Goal: Task Accomplishment & Management: Use online tool/utility

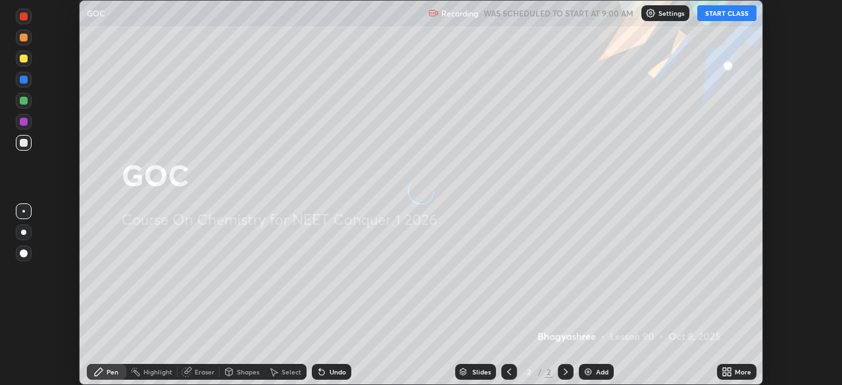
scroll to position [385, 841]
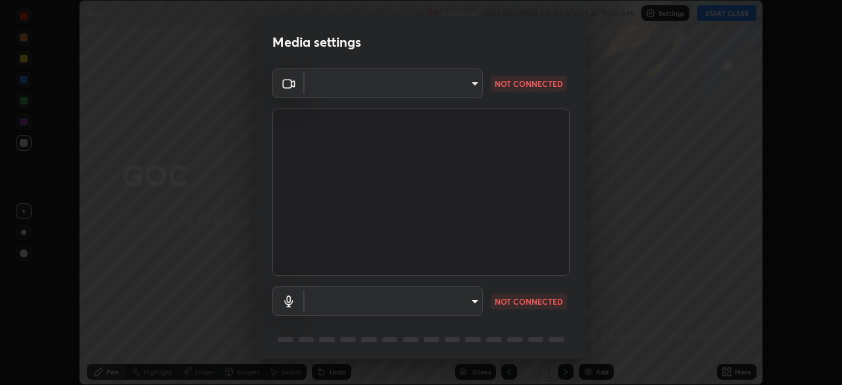
type input "878bb5f6a99355e2393efba74ceef3b3f7716bef1db07c11a5baaa90f242d193"
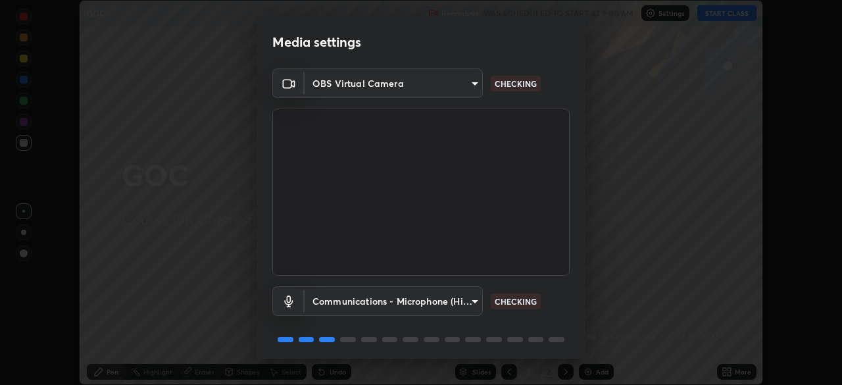
click at [382, 297] on body "Erase all GOC Recording WAS SCHEDULED TO START AT 9:00 AM Settings START CLASS …" at bounding box center [421, 192] width 842 height 385
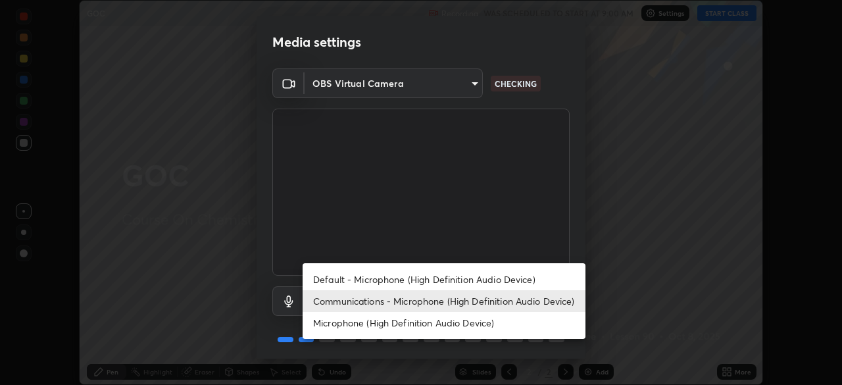
click at [385, 275] on li "Default - Microphone (High Definition Audio Device)" at bounding box center [444, 279] width 283 height 22
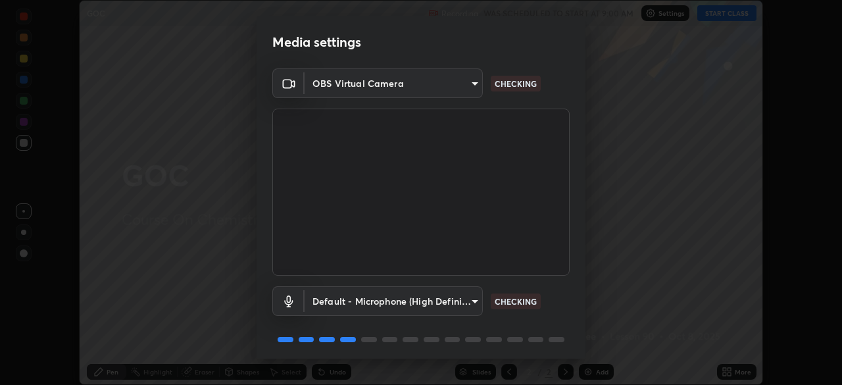
type input "default"
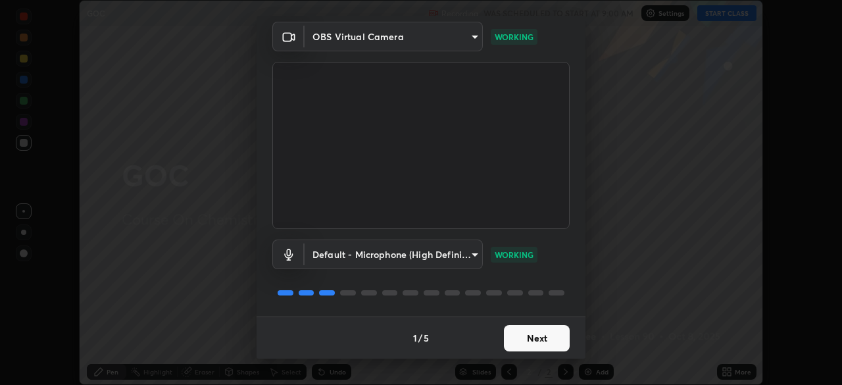
click at [556, 335] on button "Next" at bounding box center [537, 338] width 66 height 26
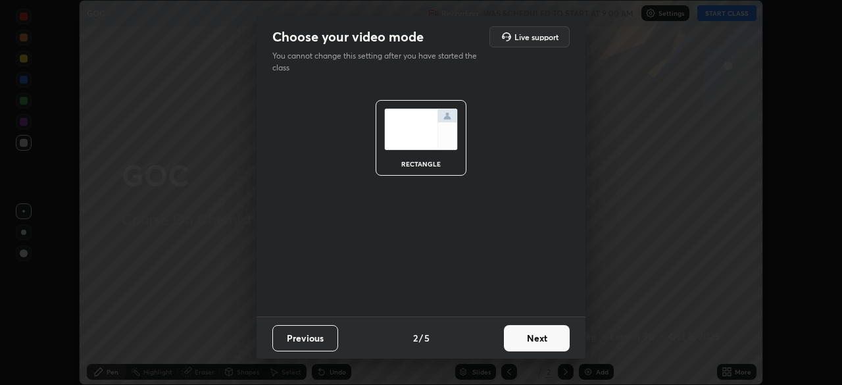
click at [555, 339] on button "Next" at bounding box center [537, 338] width 66 height 26
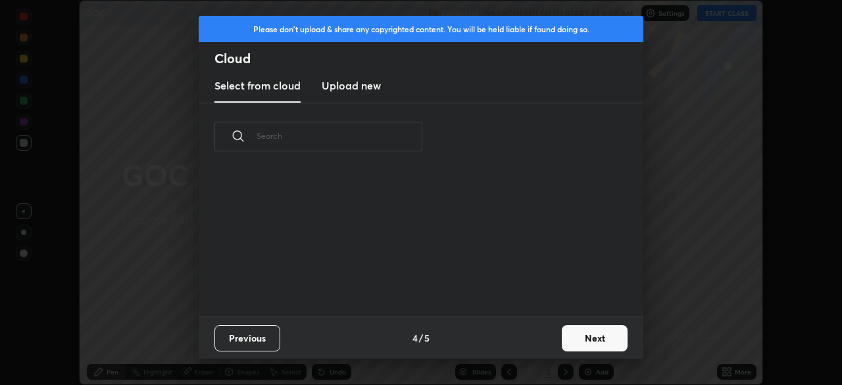
click at [588, 343] on button "Next" at bounding box center [595, 338] width 66 height 26
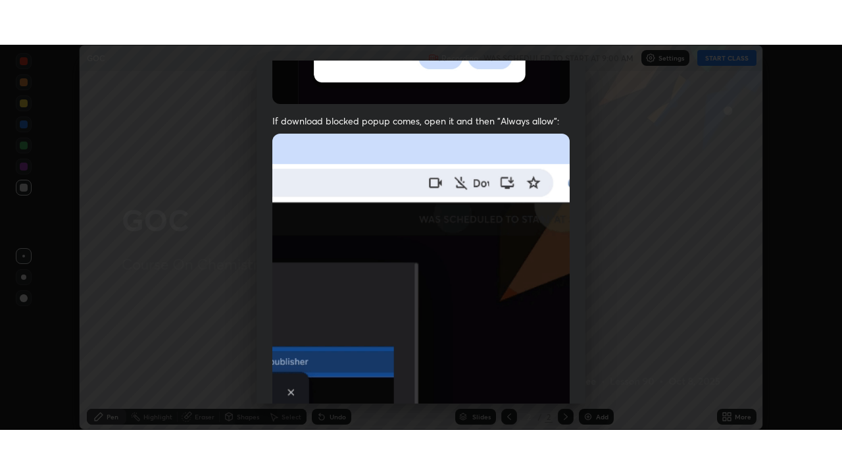
scroll to position [315, 0]
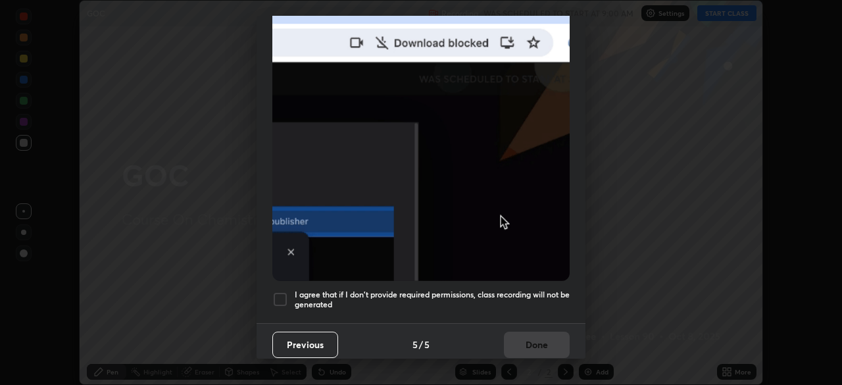
click at [278, 294] on div at bounding box center [280, 299] width 16 height 16
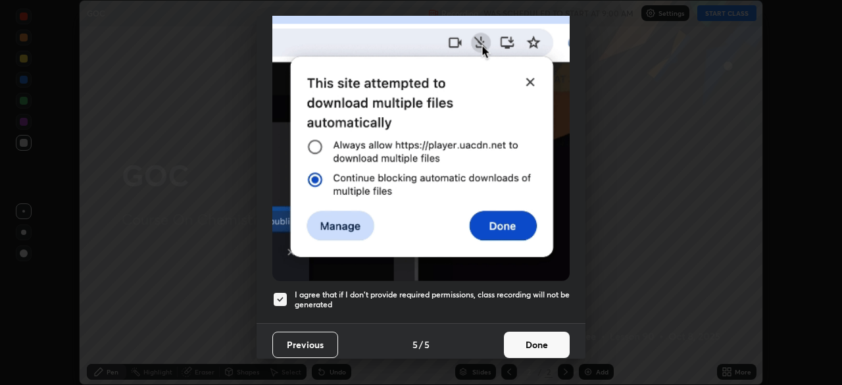
click at [535, 336] on button "Done" at bounding box center [537, 345] width 66 height 26
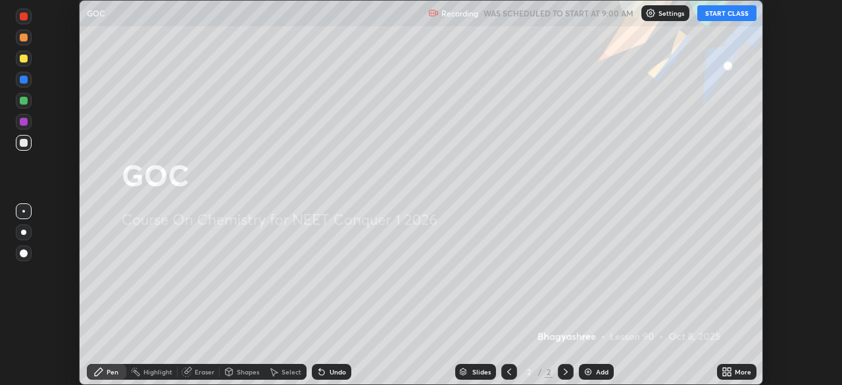
click at [725, 376] on icon at bounding box center [724, 373] width 3 height 3
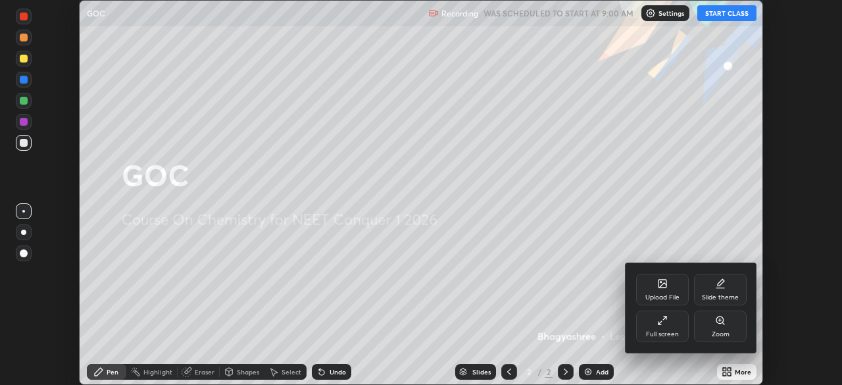
click at [664, 326] on div "Full screen" at bounding box center [662, 326] width 53 height 32
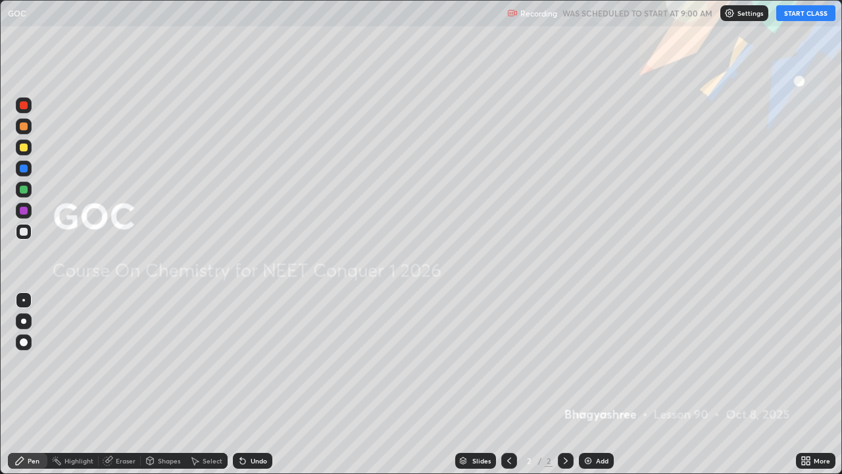
scroll to position [474, 842]
click at [796, 15] on button "START CLASS" at bounding box center [805, 13] width 59 height 16
click at [598, 384] on div "Add" at bounding box center [602, 460] width 12 height 7
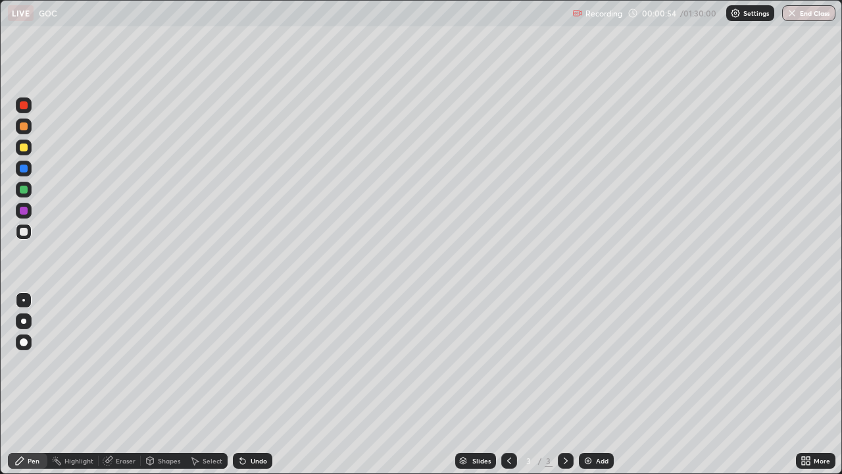
click at [26, 105] on div at bounding box center [24, 105] width 8 height 8
click at [247, 384] on div "Undo" at bounding box center [252, 461] width 39 height 16
click at [251, 384] on div "Undo" at bounding box center [259, 460] width 16 height 7
click at [21, 170] on div at bounding box center [24, 168] width 8 height 8
click at [117, 384] on div "Eraser" at bounding box center [120, 461] width 42 height 16
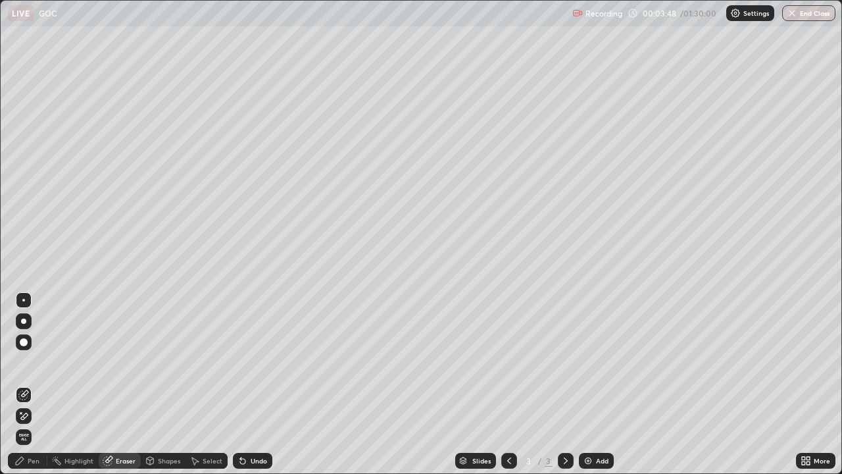
click at [36, 384] on div "Pen" at bounding box center [27, 461] width 39 height 16
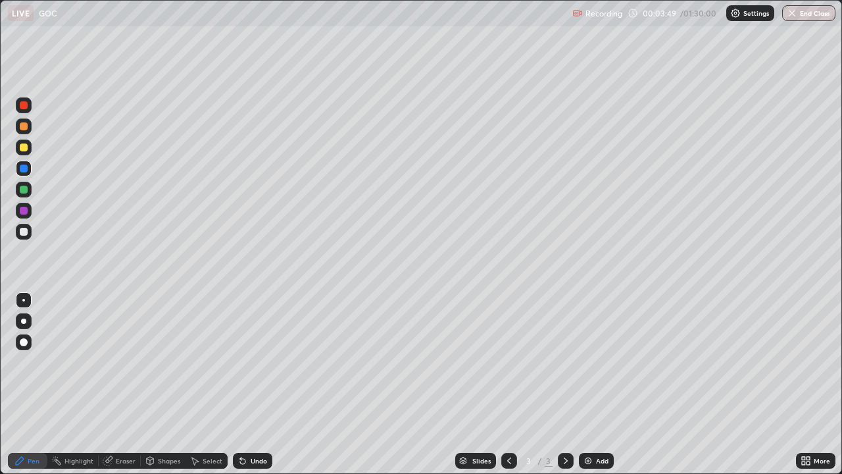
click at [28, 236] on div at bounding box center [24, 232] width 16 height 16
click at [24, 170] on div at bounding box center [24, 168] width 8 height 8
click at [122, 384] on div "Eraser" at bounding box center [126, 460] width 20 height 7
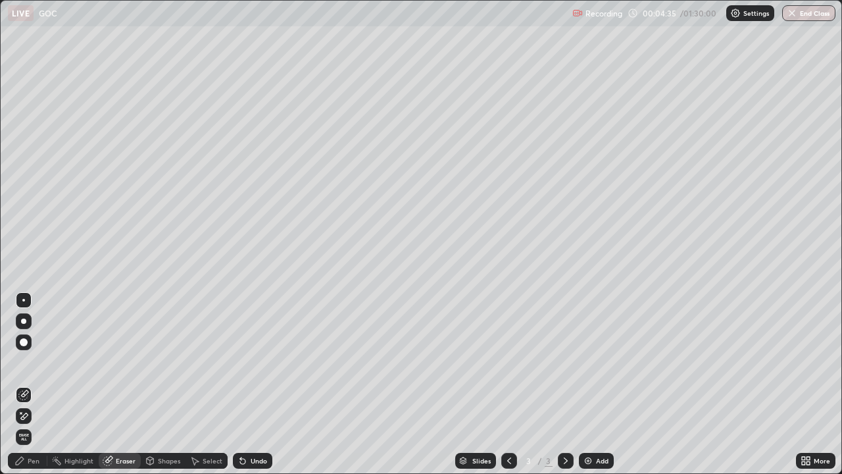
click at [29, 384] on div "Pen" at bounding box center [34, 460] width 12 height 7
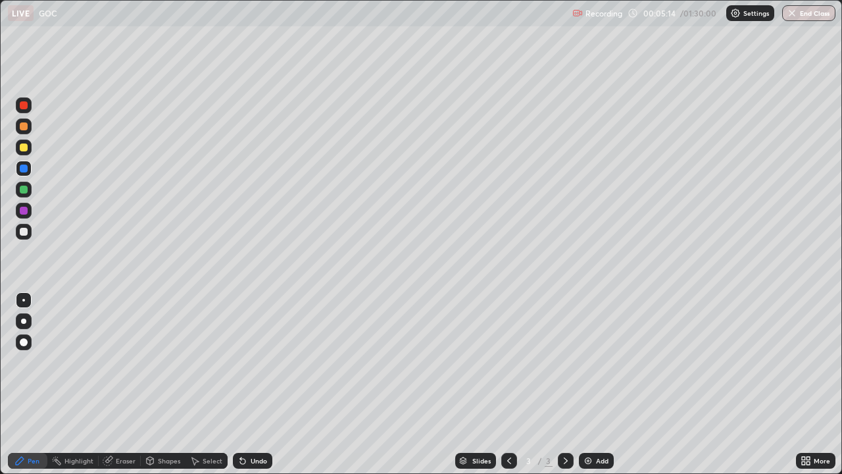
click at [116, 384] on div "Eraser" at bounding box center [126, 460] width 20 height 7
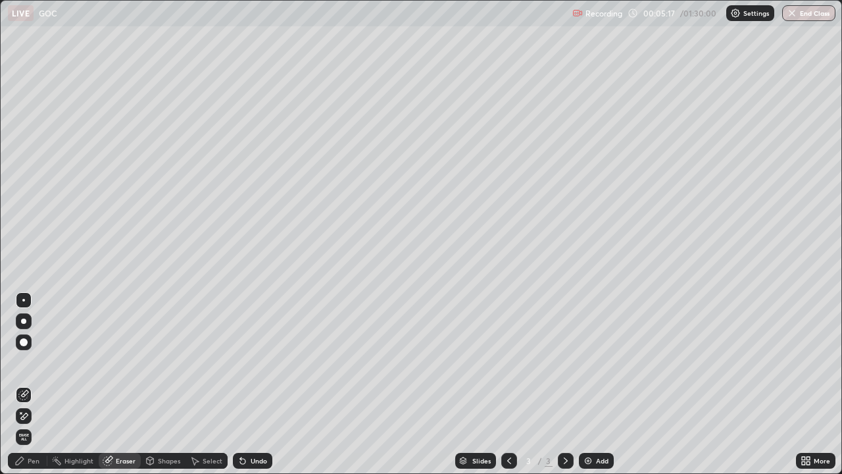
click at [33, 384] on div "Pen" at bounding box center [27, 461] width 39 height 16
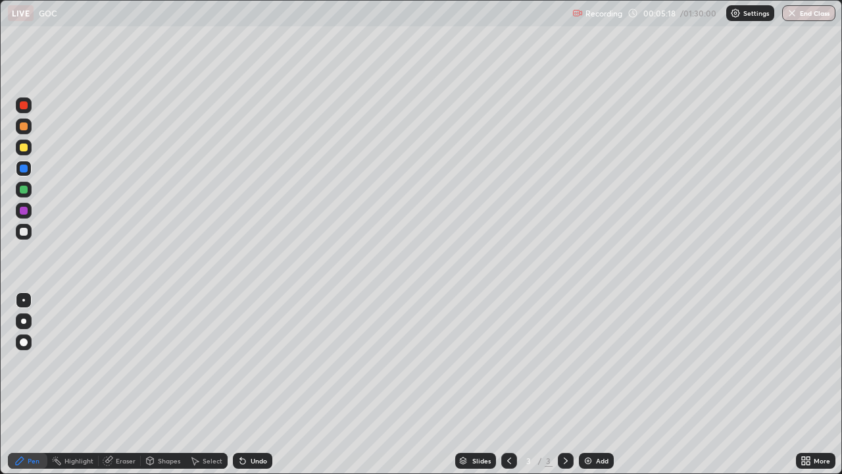
click at [27, 230] on div at bounding box center [24, 232] width 8 height 8
click at [121, 384] on div "Eraser" at bounding box center [126, 460] width 20 height 7
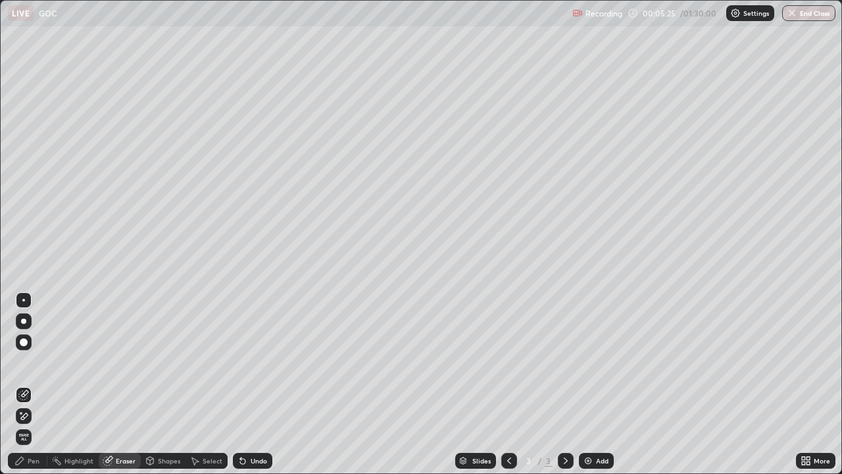
click at [23, 384] on icon at bounding box center [19, 460] width 11 height 11
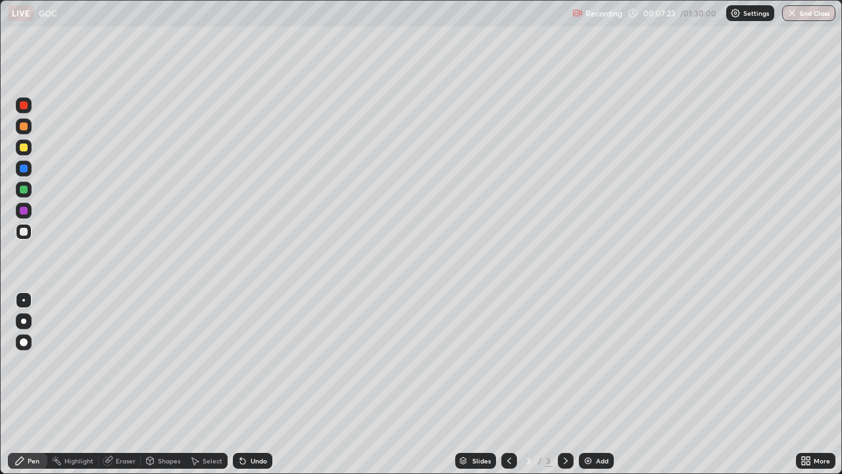
click at [17, 236] on div at bounding box center [24, 232] width 16 height 16
click at [591, 384] on img at bounding box center [588, 460] width 11 height 11
click at [505, 384] on div at bounding box center [509, 461] width 16 height 16
click at [563, 384] on icon at bounding box center [565, 460] width 11 height 11
click at [564, 384] on icon at bounding box center [565, 460] width 11 height 11
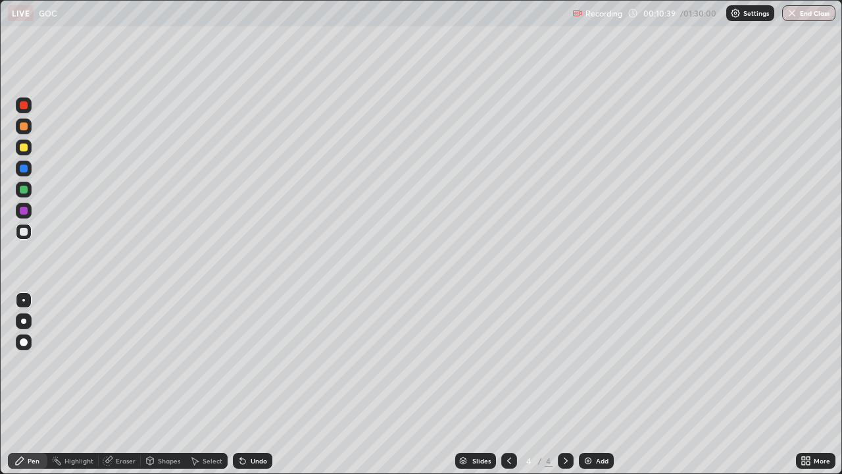
click at [504, 384] on div at bounding box center [509, 461] width 16 height 16
click at [568, 384] on div at bounding box center [566, 461] width 16 height 16
click at [121, 384] on div "Eraser" at bounding box center [126, 460] width 20 height 7
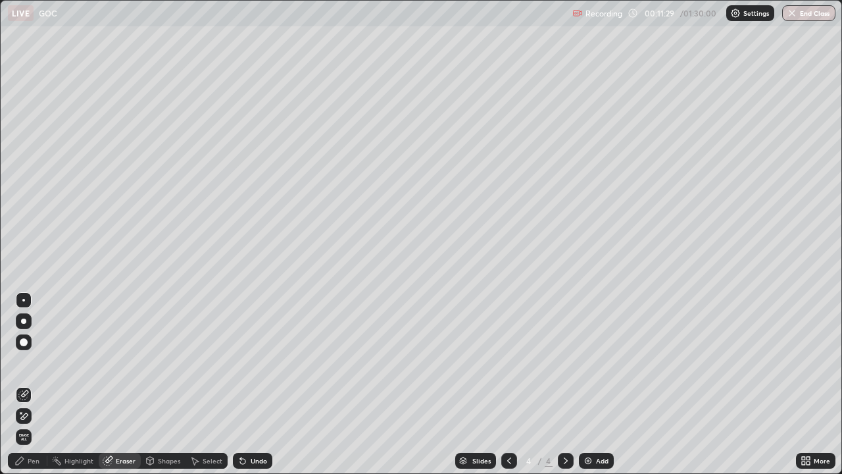
click at [27, 384] on div "Pen" at bounding box center [27, 461] width 39 height 16
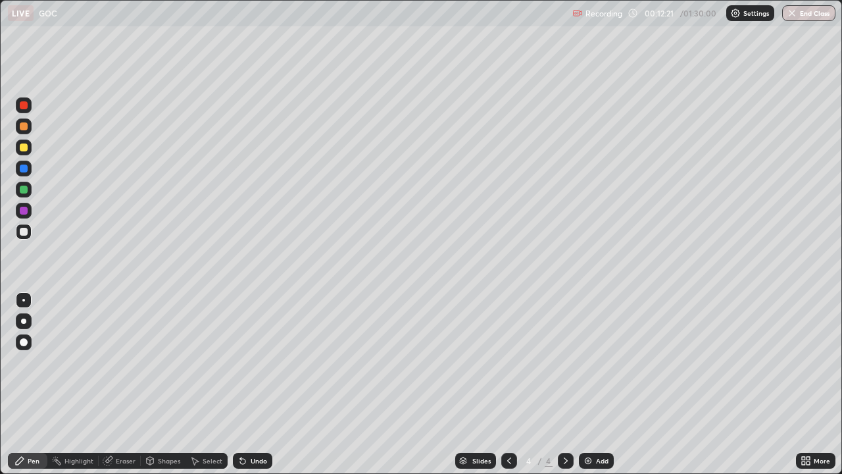
click at [508, 384] on icon at bounding box center [509, 460] width 11 height 11
click at [558, 384] on div at bounding box center [566, 461] width 16 height 16
click at [122, 384] on div "Eraser" at bounding box center [120, 461] width 42 height 16
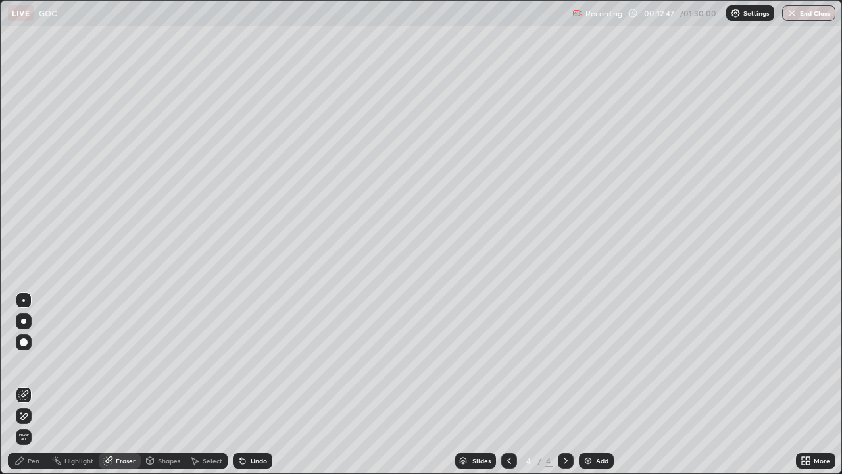
click at [20, 384] on icon at bounding box center [20, 461] width 8 height 8
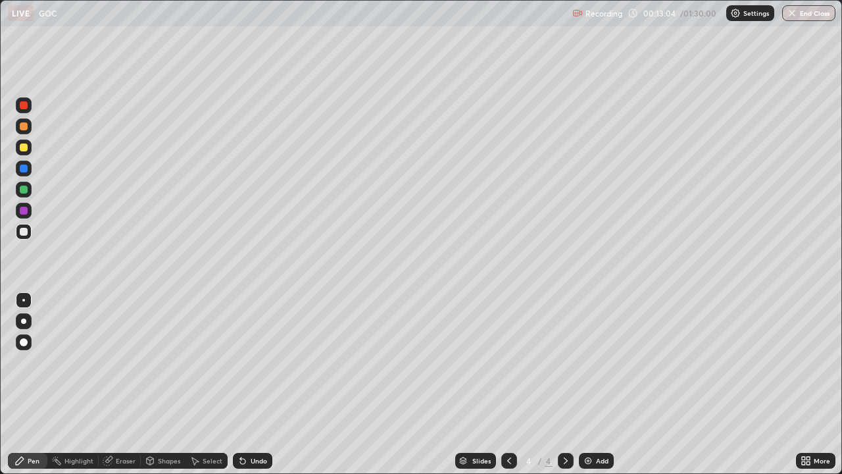
click at [508, 384] on icon at bounding box center [509, 460] width 11 height 11
click at [564, 384] on icon at bounding box center [566, 460] width 4 height 7
click at [591, 384] on img at bounding box center [588, 460] width 11 height 11
click at [506, 384] on icon at bounding box center [509, 460] width 11 height 11
click at [564, 384] on icon at bounding box center [565, 460] width 11 height 11
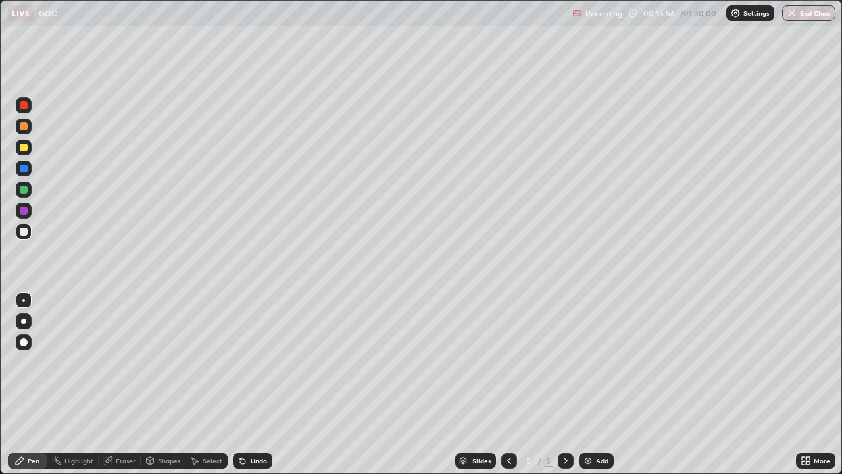
click at [125, 384] on div "Eraser" at bounding box center [120, 461] width 42 height 16
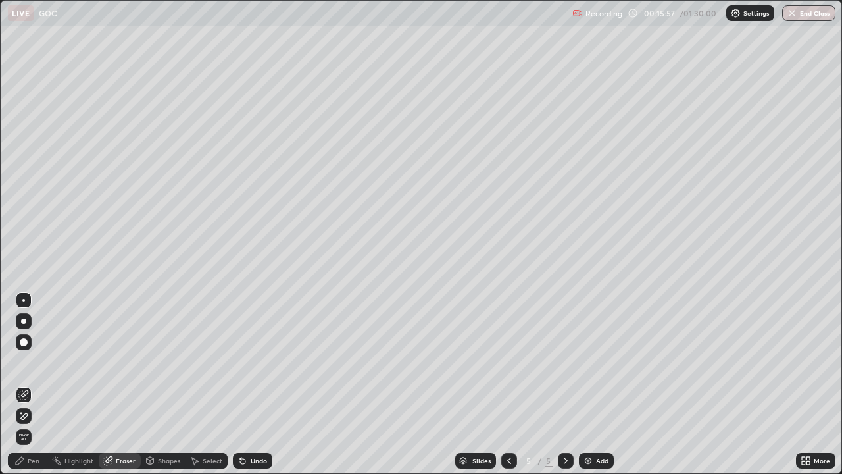
click at [199, 384] on div "Select" at bounding box center [207, 461] width 42 height 16
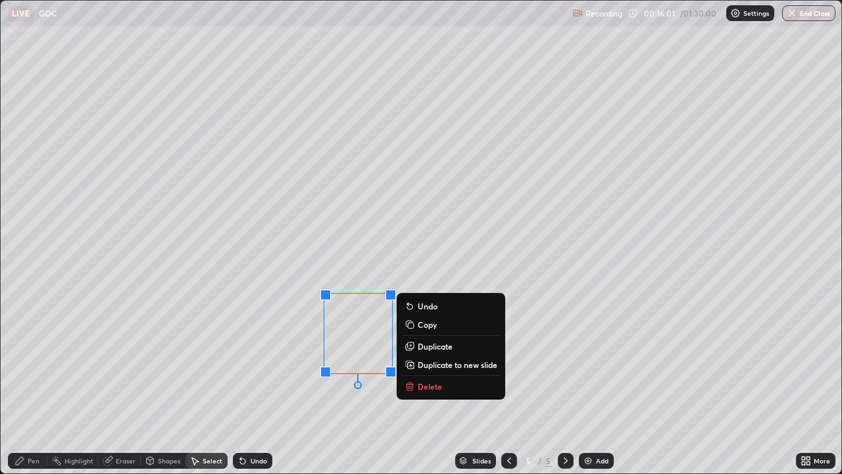
click at [33, 384] on div "Pen" at bounding box center [27, 461] width 39 height 16
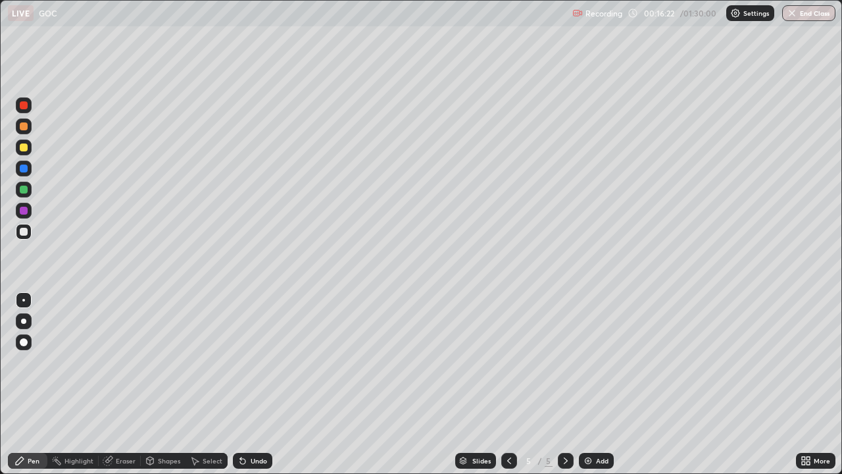
click at [27, 214] on div at bounding box center [24, 211] width 16 height 16
click at [591, 384] on img at bounding box center [588, 460] width 11 height 11
click at [124, 384] on div "Eraser" at bounding box center [126, 460] width 20 height 7
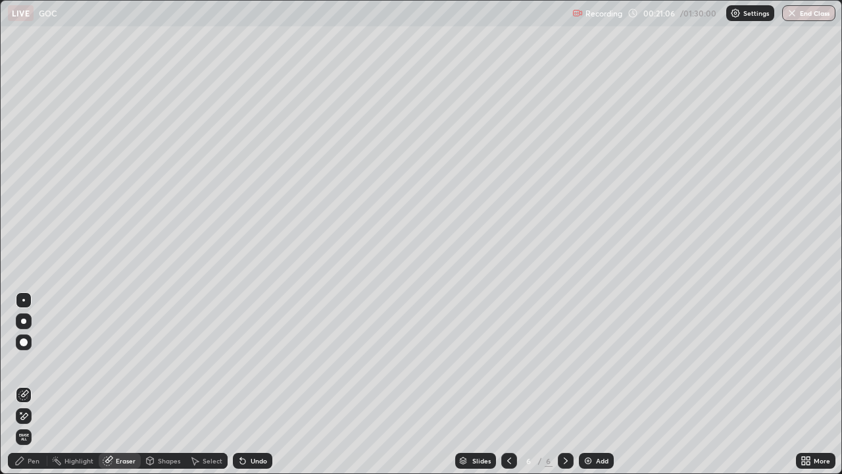
click at [28, 384] on div "Pen" at bounding box center [34, 460] width 12 height 7
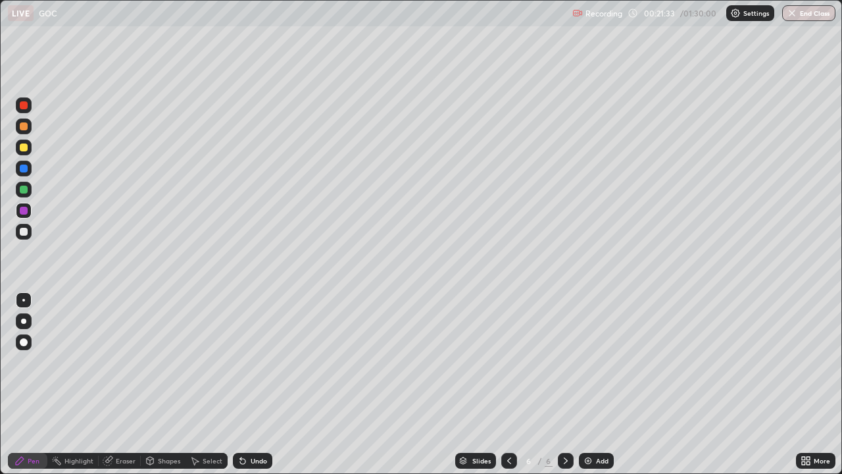
click at [251, 384] on div "Undo" at bounding box center [259, 460] width 16 height 7
click at [20, 233] on div at bounding box center [24, 232] width 8 height 8
click at [110, 384] on icon at bounding box center [108, 460] width 11 height 11
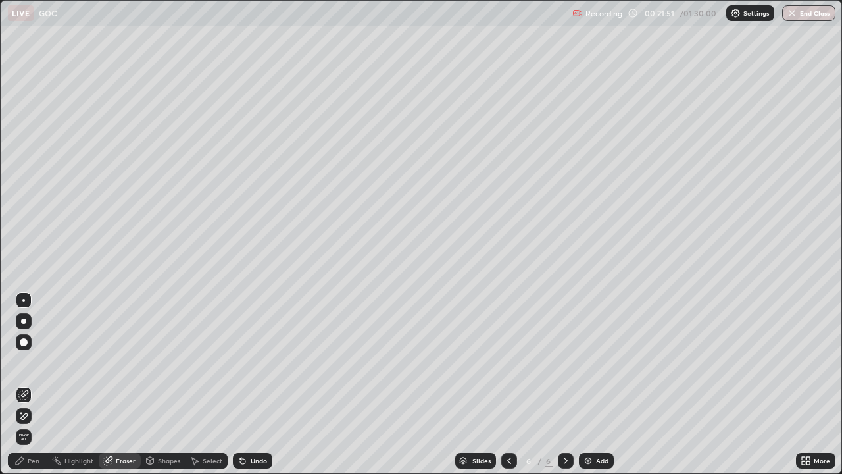
click at [27, 384] on div "Pen" at bounding box center [27, 461] width 39 height 16
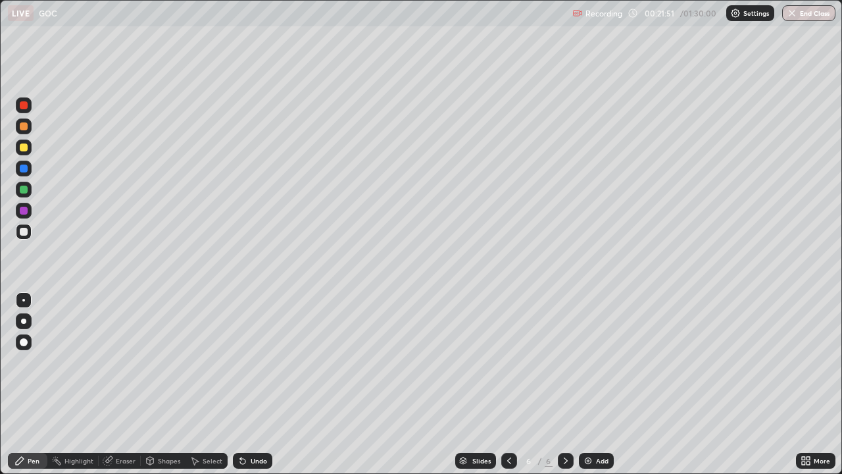
click at [26, 230] on div at bounding box center [24, 232] width 8 height 8
click at [24, 212] on div at bounding box center [24, 211] width 8 height 8
click at [23, 153] on div at bounding box center [24, 147] width 16 height 16
click at [26, 230] on div at bounding box center [24, 232] width 8 height 8
click at [23, 214] on div at bounding box center [24, 211] width 8 height 8
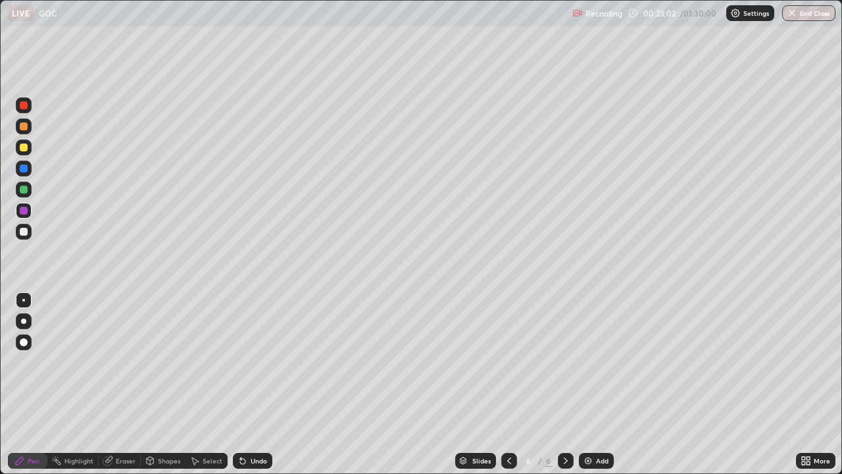
click at [20, 148] on div at bounding box center [24, 147] width 8 height 8
click at [27, 237] on div at bounding box center [24, 232] width 16 height 16
click at [24, 148] on div at bounding box center [24, 147] width 8 height 8
click at [22, 144] on div at bounding box center [24, 147] width 8 height 8
click at [23, 165] on div at bounding box center [24, 168] width 8 height 8
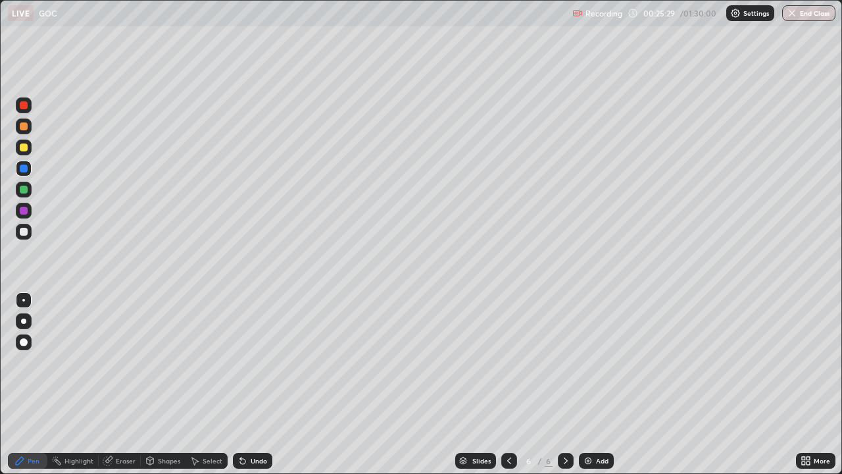
click at [24, 232] on div at bounding box center [24, 232] width 8 height 8
click at [240, 384] on icon at bounding box center [240, 457] width 1 height 1
click at [22, 168] on div at bounding box center [24, 168] width 8 height 8
click at [26, 146] on div at bounding box center [24, 147] width 8 height 8
click at [591, 384] on img at bounding box center [588, 460] width 11 height 11
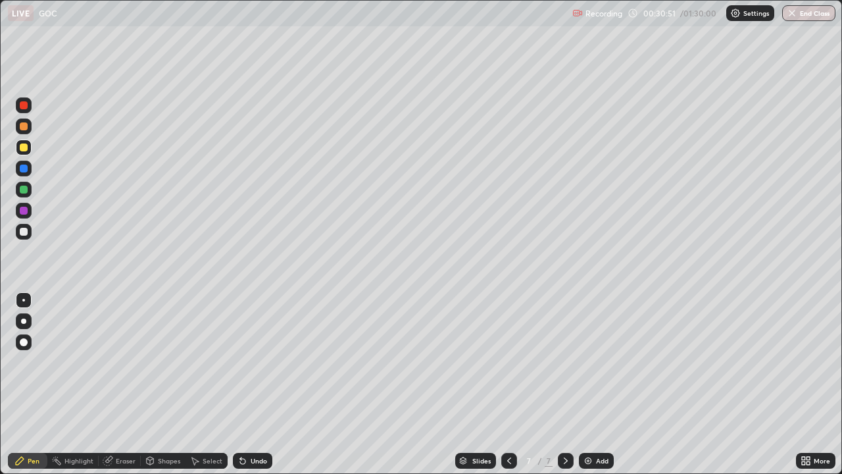
click at [24, 232] on div at bounding box center [24, 232] width 8 height 8
click at [203, 384] on div "Select" at bounding box center [213, 460] width 20 height 7
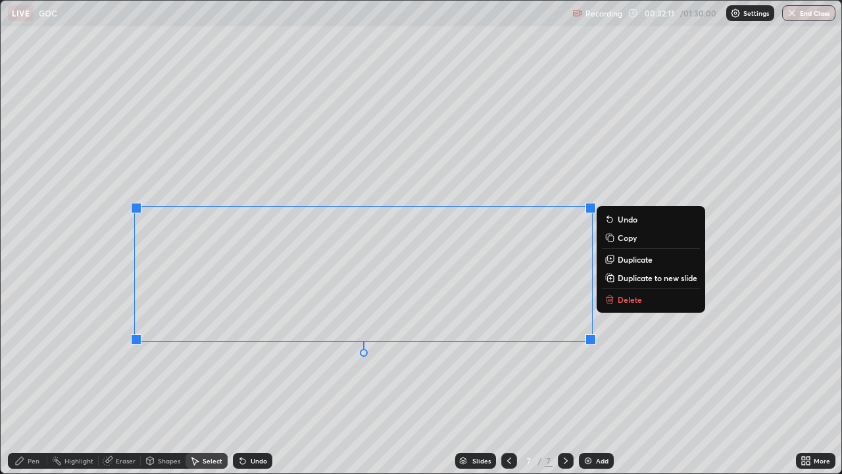
click at [635, 301] on p "Delete" at bounding box center [630, 299] width 24 height 11
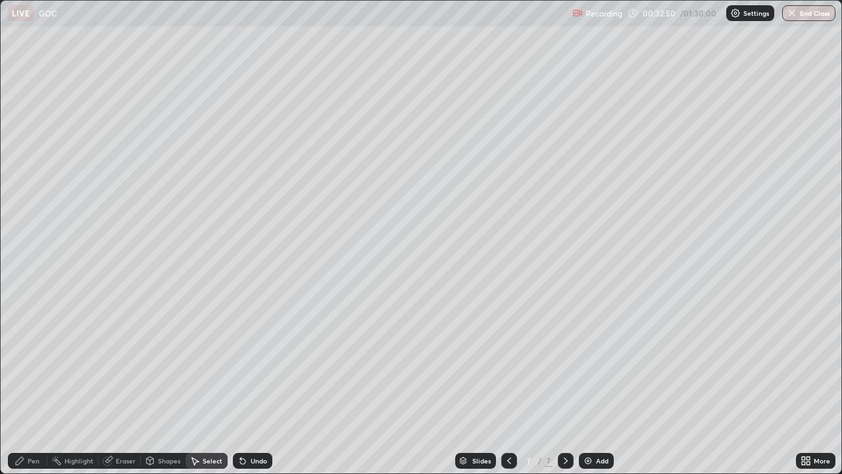
click at [36, 384] on div "Pen" at bounding box center [34, 460] width 12 height 7
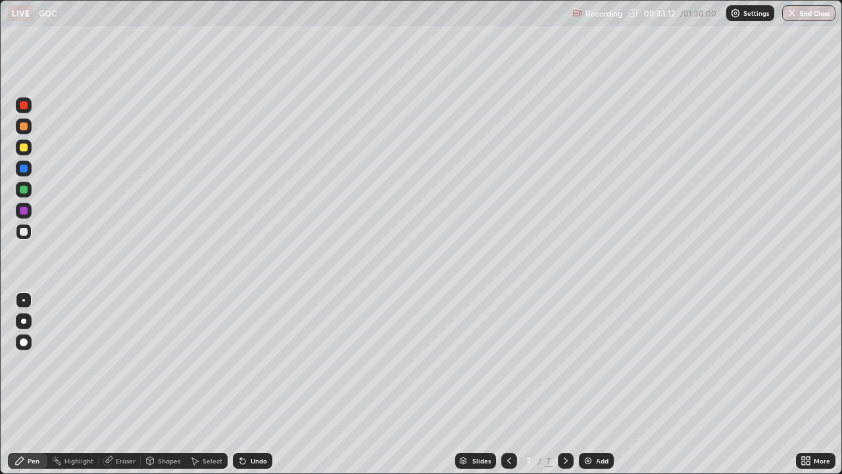
click at [119, 384] on div "Eraser" at bounding box center [126, 460] width 20 height 7
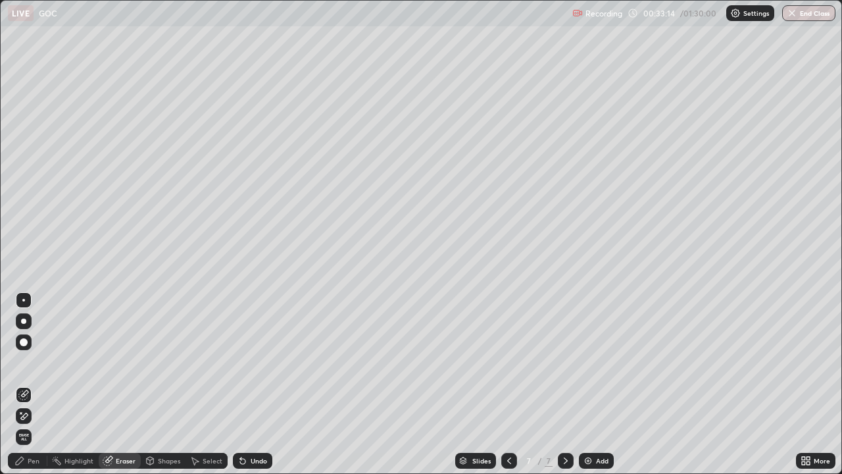
click at [23, 384] on icon at bounding box center [19, 460] width 11 height 11
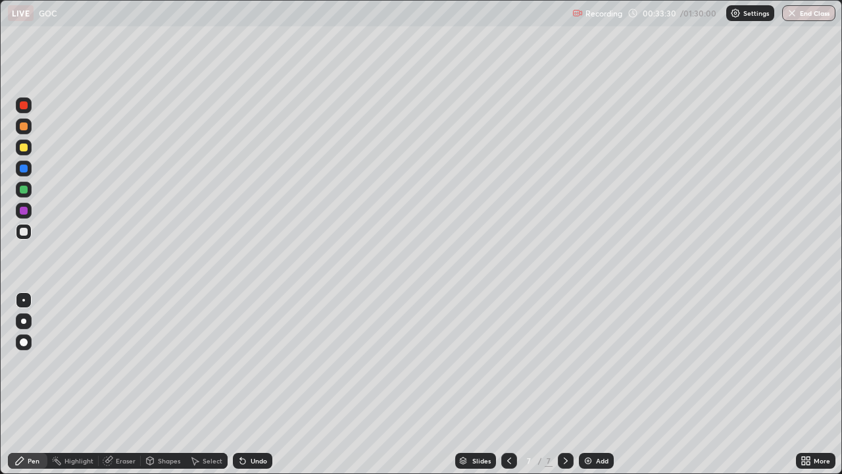
click at [24, 151] on div at bounding box center [24, 147] width 8 height 8
click at [26, 234] on div at bounding box center [24, 232] width 8 height 8
click at [25, 213] on div at bounding box center [24, 211] width 8 height 8
click at [24, 169] on div at bounding box center [24, 168] width 8 height 8
click at [22, 228] on div at bounding box center [24, 232] width 8 height 8
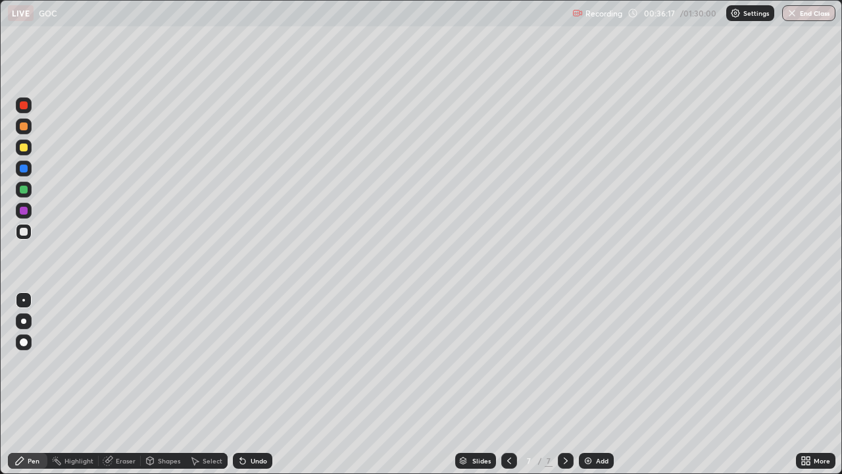
click at [248, 384] on div "Undo" at bounding box center [252, 461] width 39 height 16
click at [122, 384] on div "Eraser" at bounding box center [126, 460] width 20 height 7
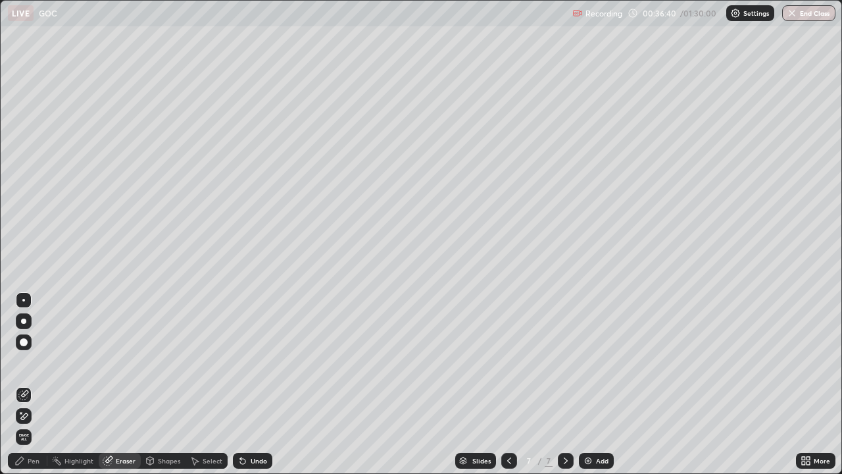
click at [38, 384] on div "Pen" at bounding box center [34, 460] width 12 height 7
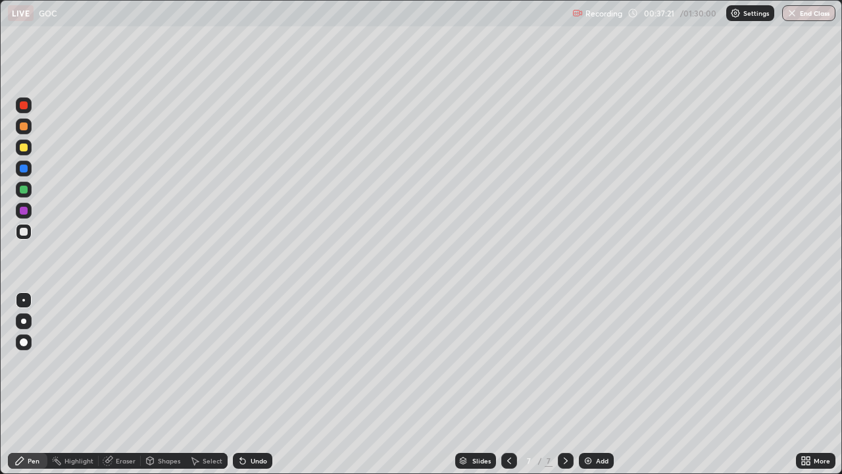
click at [27, 166] on div at bounding box center [24, 168] width 8 height 8
click at [131, 384] on div "Eraser" at bounding box center [120, 461] width 42 height 16
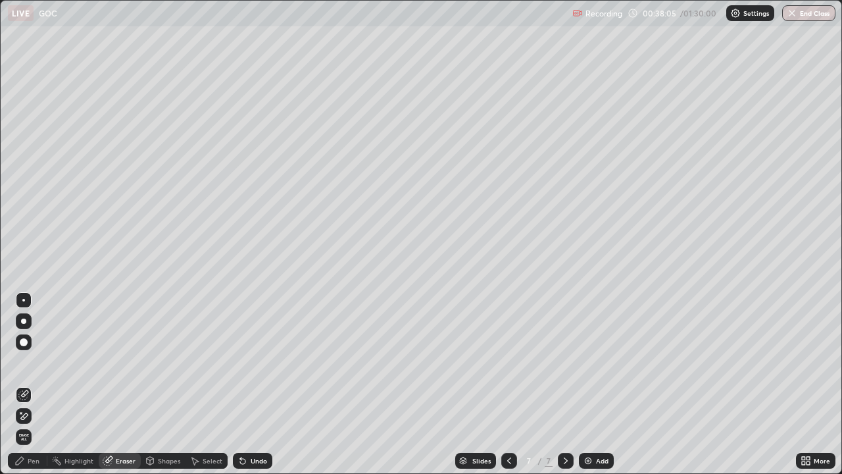
click at [33, 384] on div "Pen" at bounding box center [34, 460] width 12 height 7
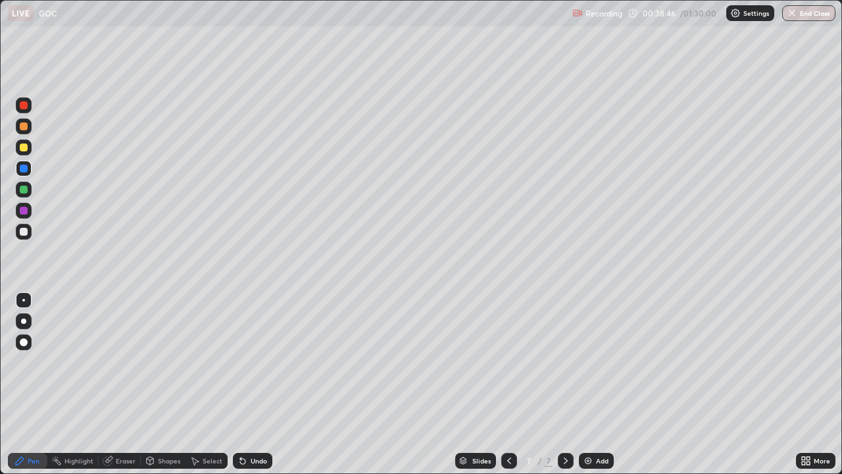
click at [24, 232] on div at bounding box center [24, 232] width 8 height 8
click at [24, 123] on div at bounding box center [24, 126] width 8 height 8
click at [509, 384] on div at bounding box center [509, 460] width 16 height 26
click at [508, 384] on icon at bounding box center [509, 460] width 11 height 11
click at [507, 384] on icon at bounding box center [509, 460] width 11 height 11
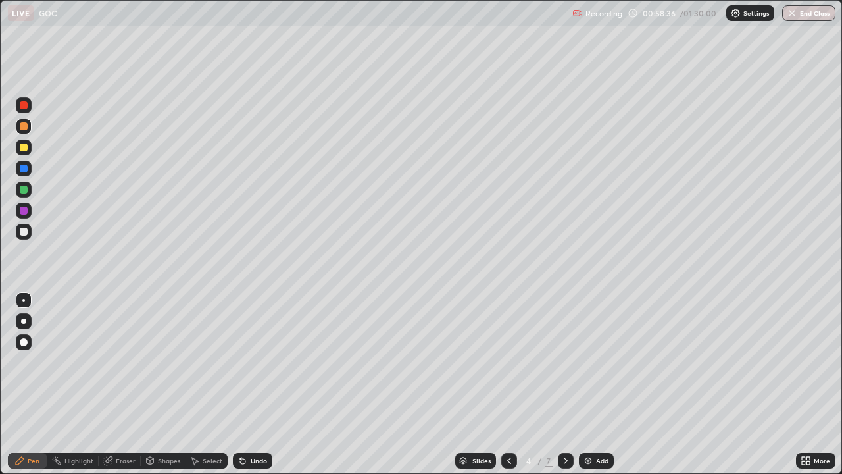
click at [816, 18] on button "End Class" at bounding box center [808, 13] width 53 height 16
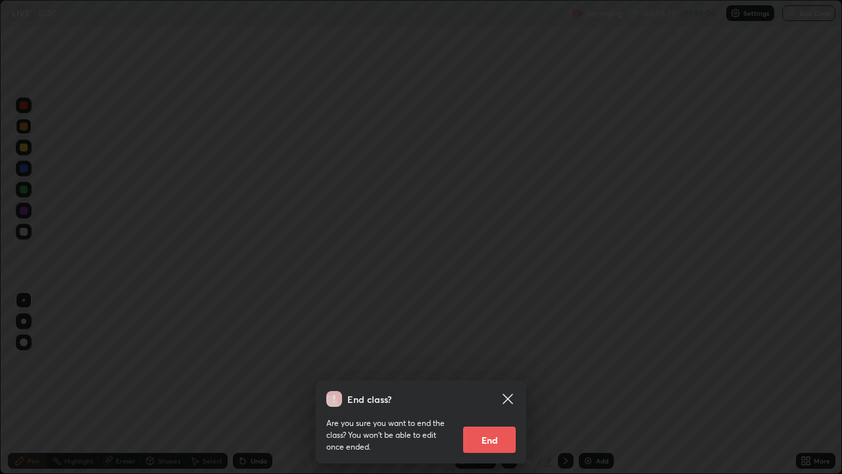
click at [492, 384] on button "End" at bounding box center [489, 439] width 53 height 26
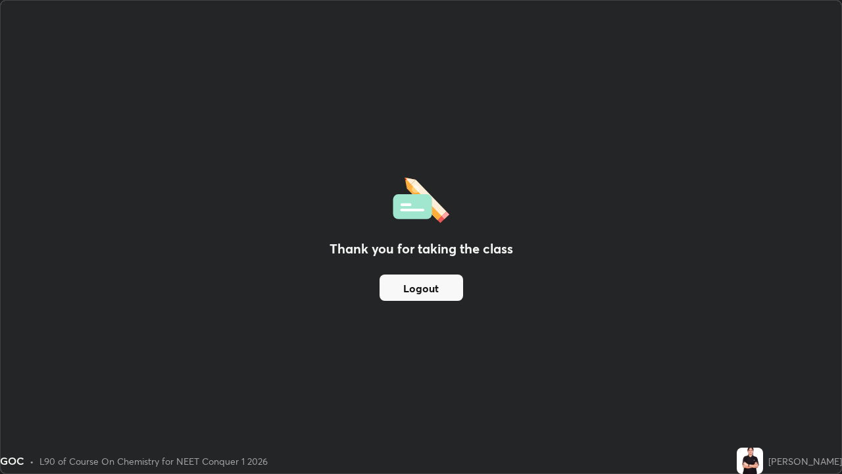
click at [449, 284] on button "Logout" at bounding box center [422, 287] width 84 height 26
click at [446, 284] on button "Logout" at bounding box center [422, 287] width 84 height 26
click at [444, 285] on button "Logout" at bounding box center [422, 287] width 84 height 26
